Goal: Check status: Check status

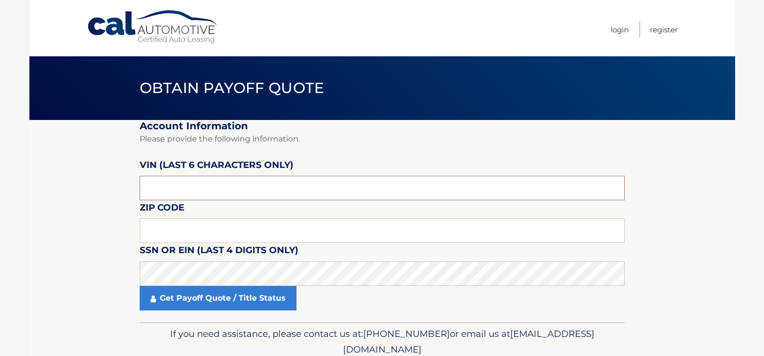
click at [243, 188] on input "text" at bounding box center [382, 188] width 485 height 25
type input "176597"
type input "16415"
click at [423, 157] on fieldset "Account Information Please provide the following information. [PERSON_NAME] (la…" at bounding box center [382, 221] width 485 height 202
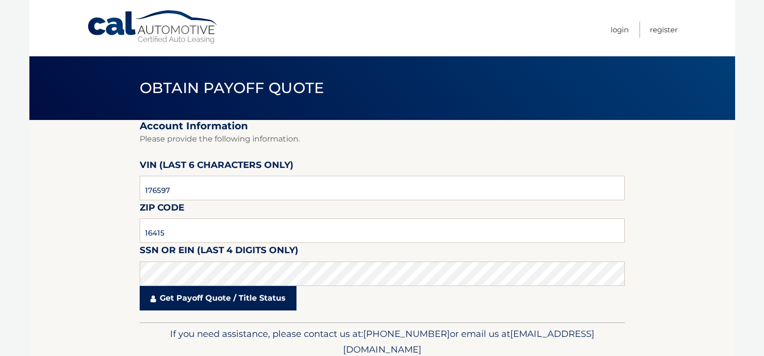
click at [257, 304] on link "Get Payoff Quote / Title Status" at bounding box center [218, 298] width 157 height 25
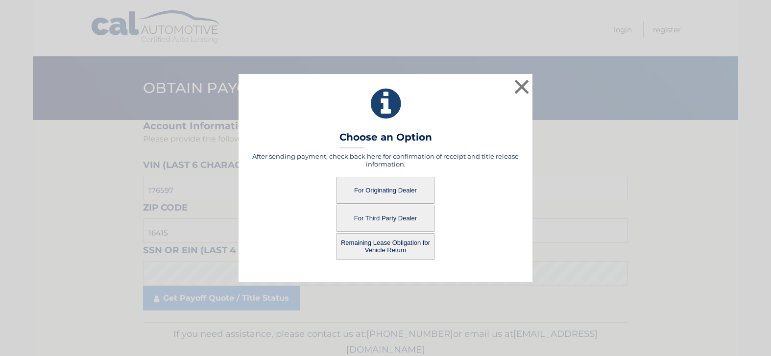
click at [404, 194] on button "For Originating Dealer" at bounding box center [386, 190] width 98 height 27
click at [384, 192] on button "For Originating Dealer" at bounding box center [386, 190] width 98 height 27
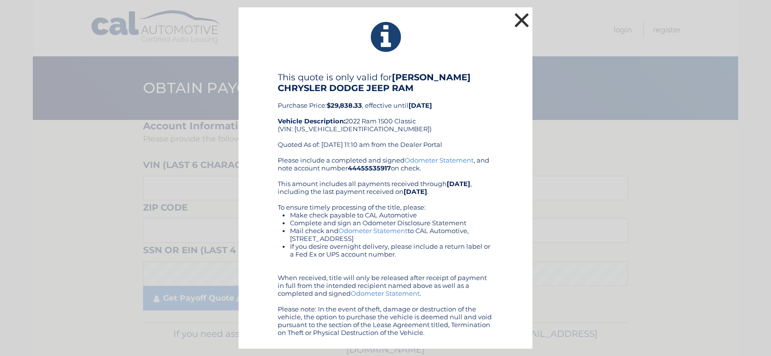
click at [520, 20] on button "×" at bounding box center [522, 20] width 20 height 20
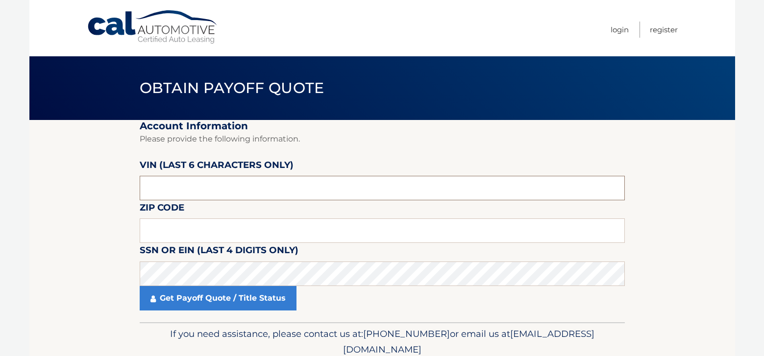
click at [266, 189] on input "text" at bounding box center [382, 188] width 485 height 25
click at [241, 197] on input "text" at bounding box center [382, 188] width 485 height 25
click at [469, 187] on input "text" at bounding box center [382, 188] width 485 height 25
type input "176597"
type input "16415"
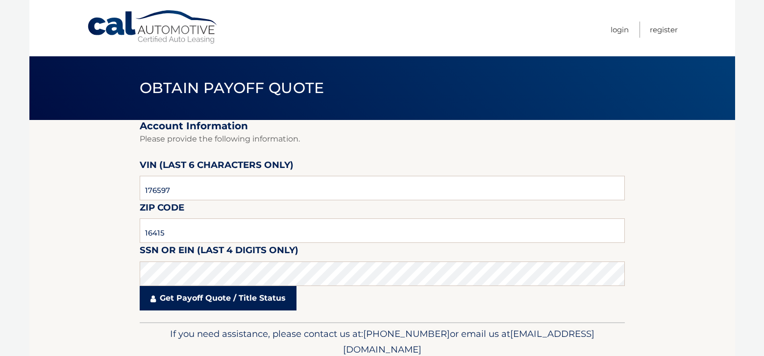
click at [257, 296] on link "Get Payoff Quote / Title Status" at bounding box center [218, 298] width 157 height 25
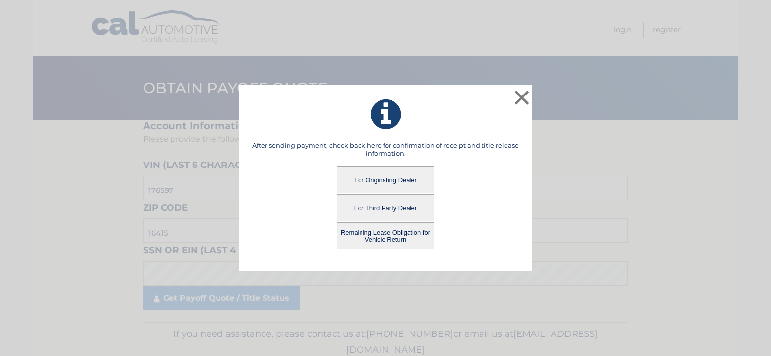
click at [374, 235] on button "Remaining Lease Obligation for Vehicle Return" at bounding box center [386, 236] width 98 height 27
click at [380, 242] on button "Remaining Lease Obligation for Vehicle Return" at bounding box center [386, 236] width 98 height 27
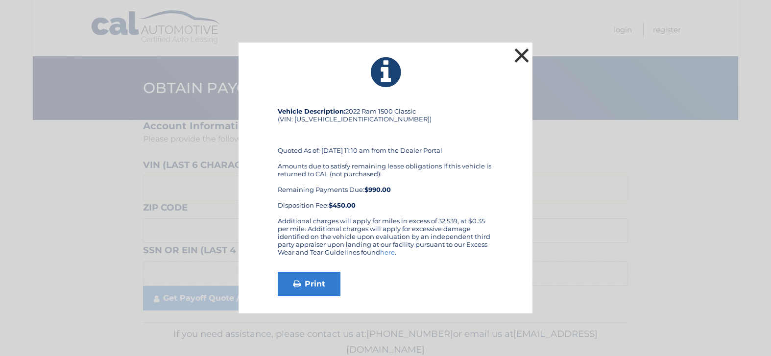
click at [525, 48] on button "×" at bounding box center [522, 56] width 20 height 20
